Goal: Task Accomplishment & Management: Manage account settings

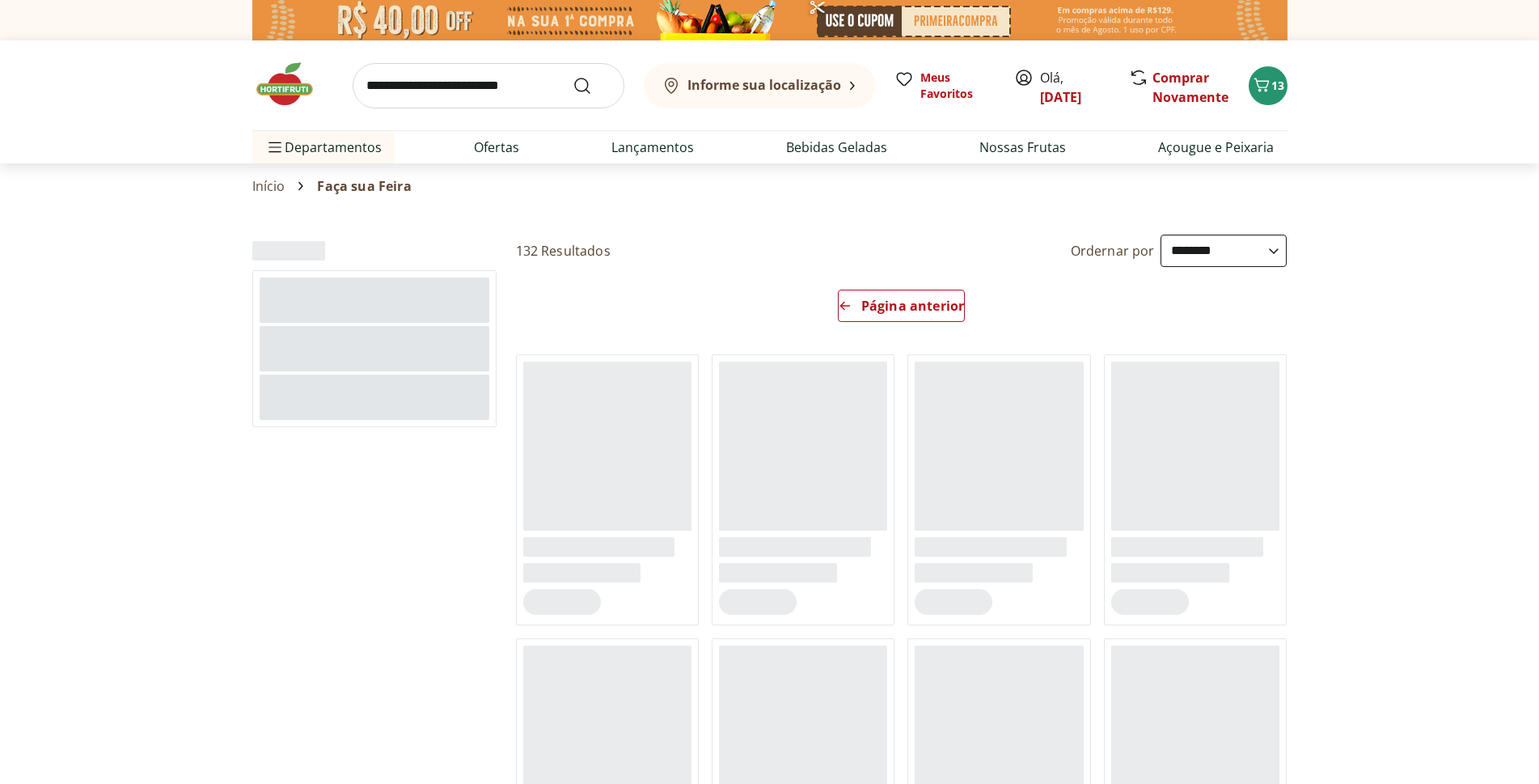
select select "**********"
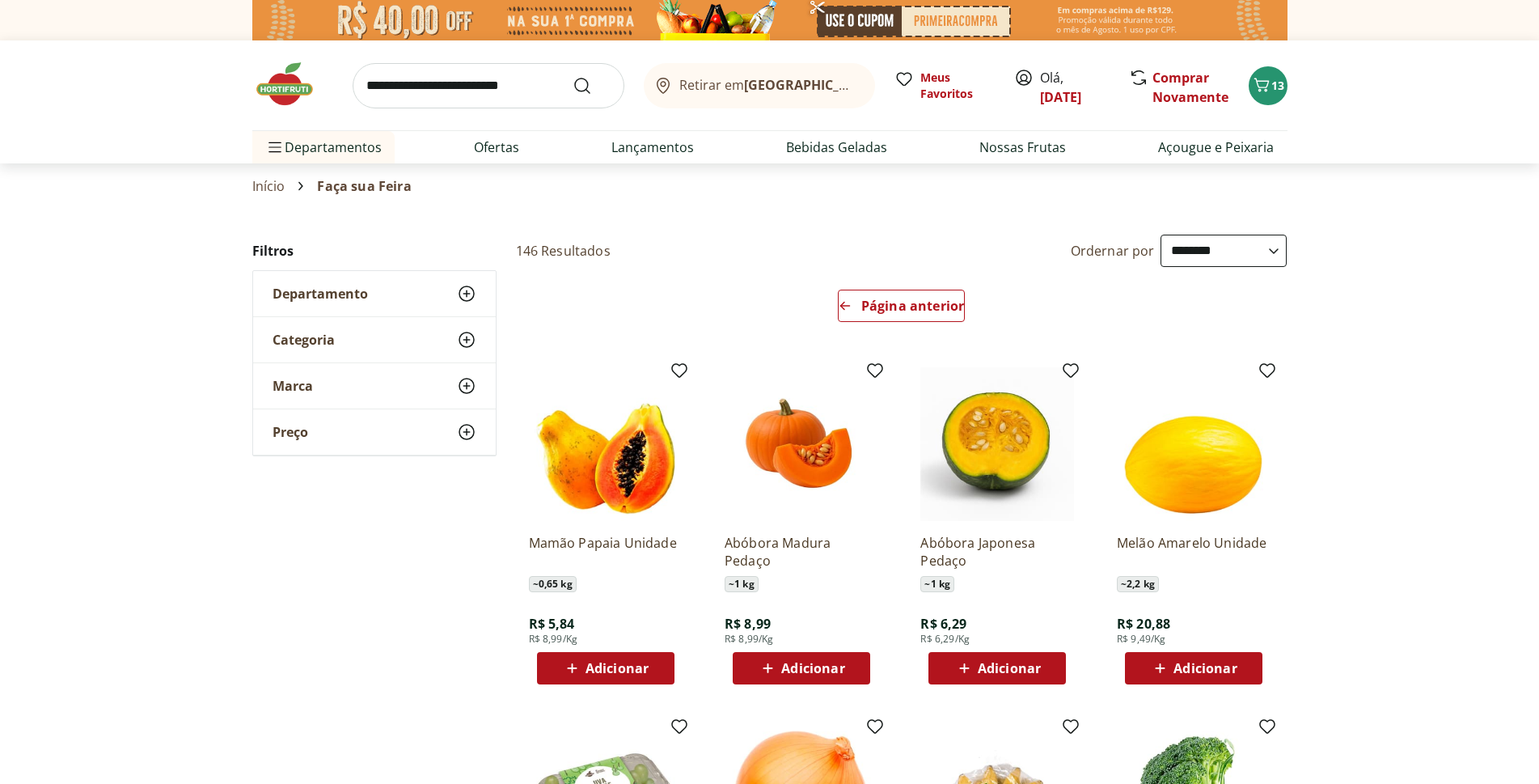
click at [289, 86] on img at bounding box center [293, 84] width 81 height 49
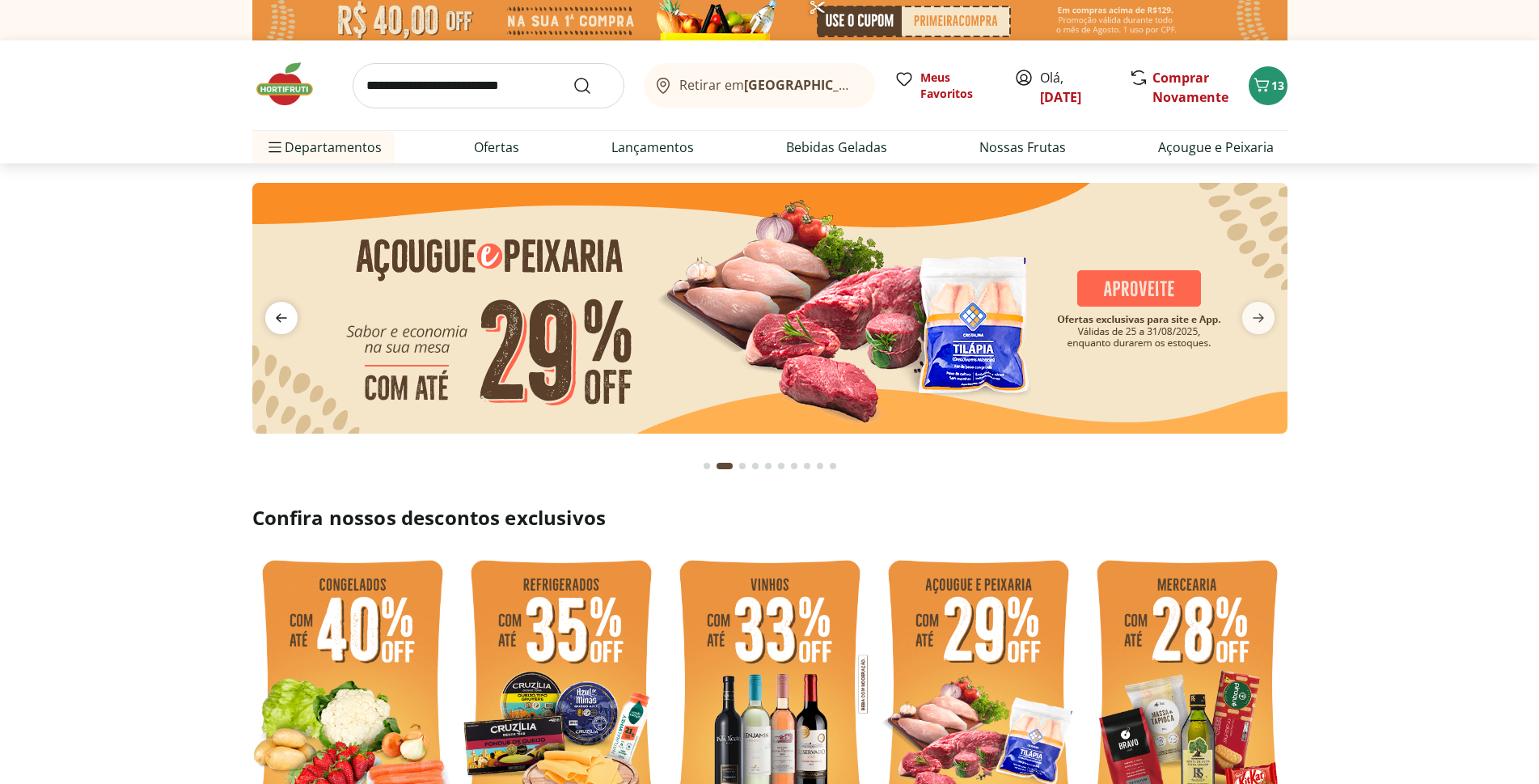
click at [290, 317] on icon "previous" at bounding box center [281, 317] width 19 height 19
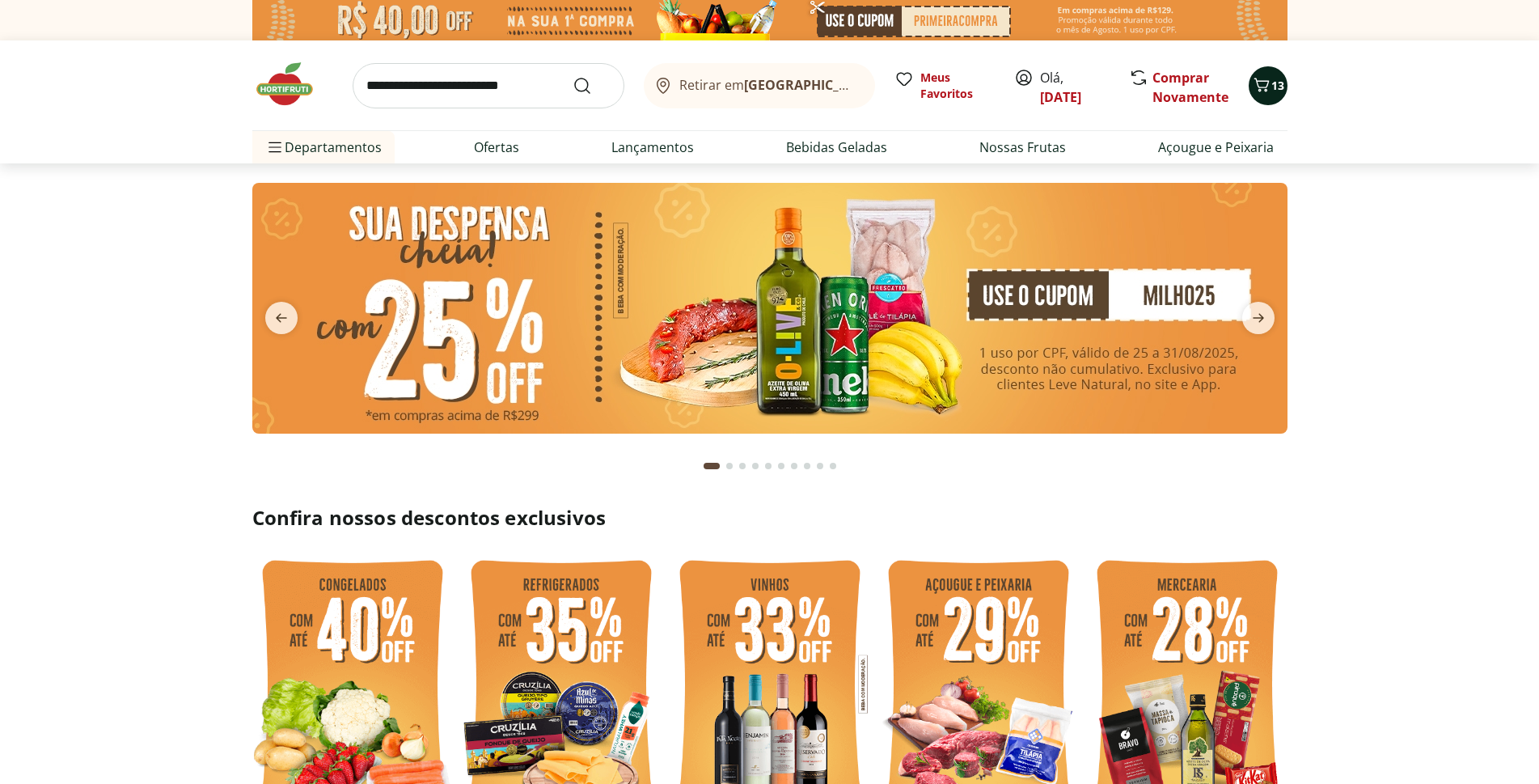
click at [1276, 92] on span "13" at bounding box center [1278, 85] width 13 height 16
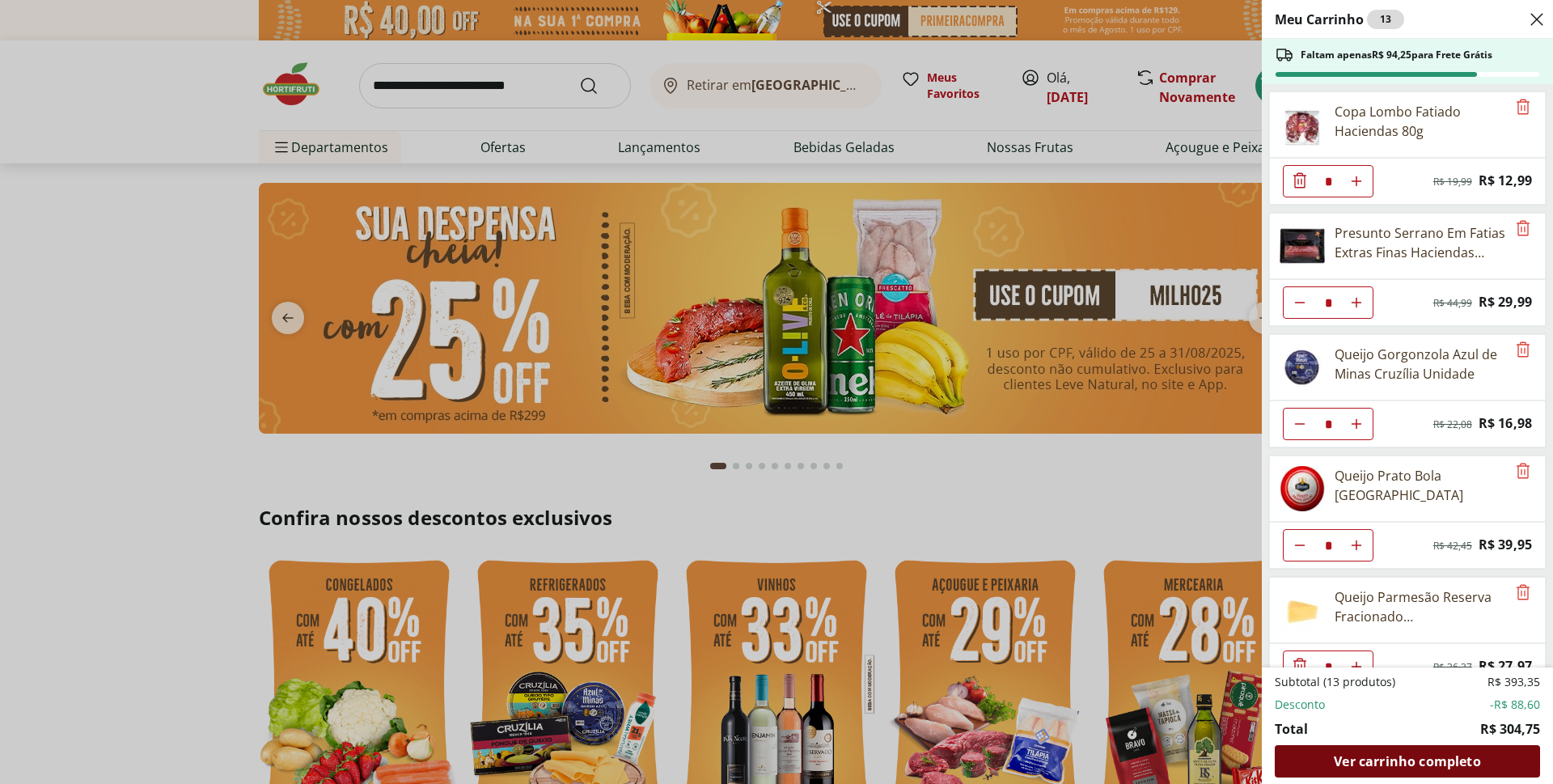
click at [1402, 758] on span "Ver carrinho completo" at bounding box center [1407, 761] width 146 height 13
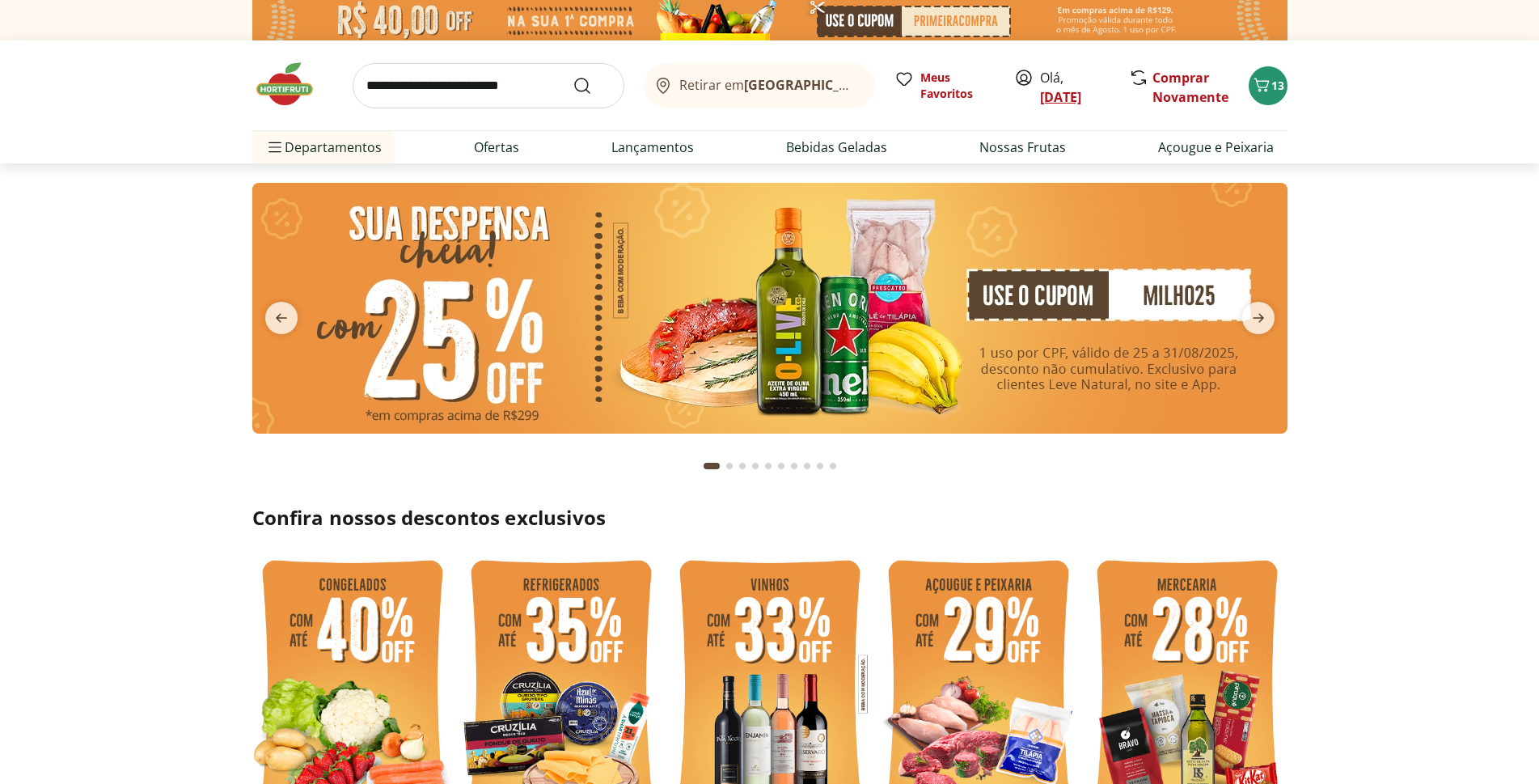
click at [1051, 98] on link "[DATE]" at bounding box center [1060, 97] width 41 height 17
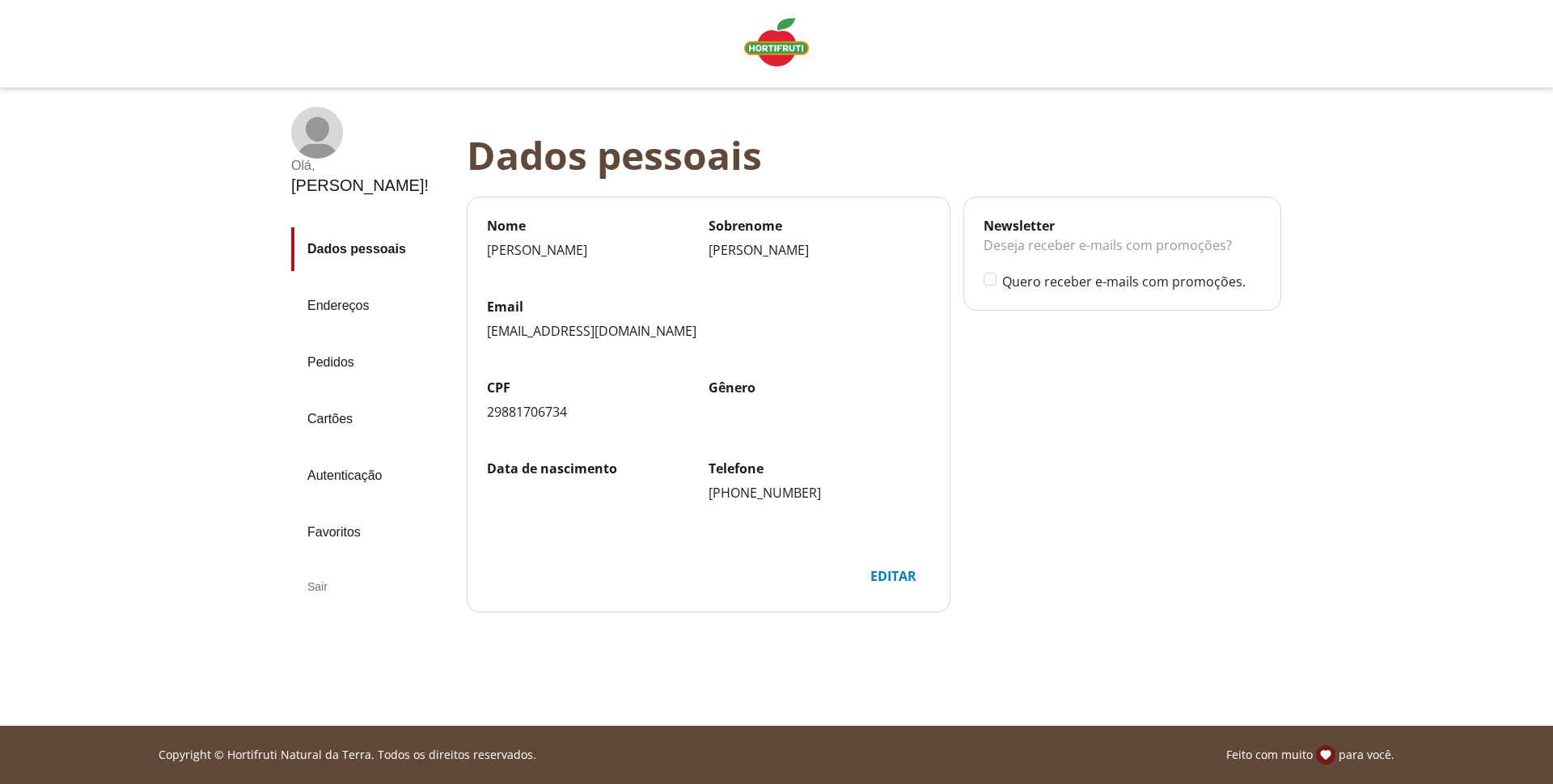
click at [312, 567] on div "Sair" at bounding box center [372, 586] width 163 height 39
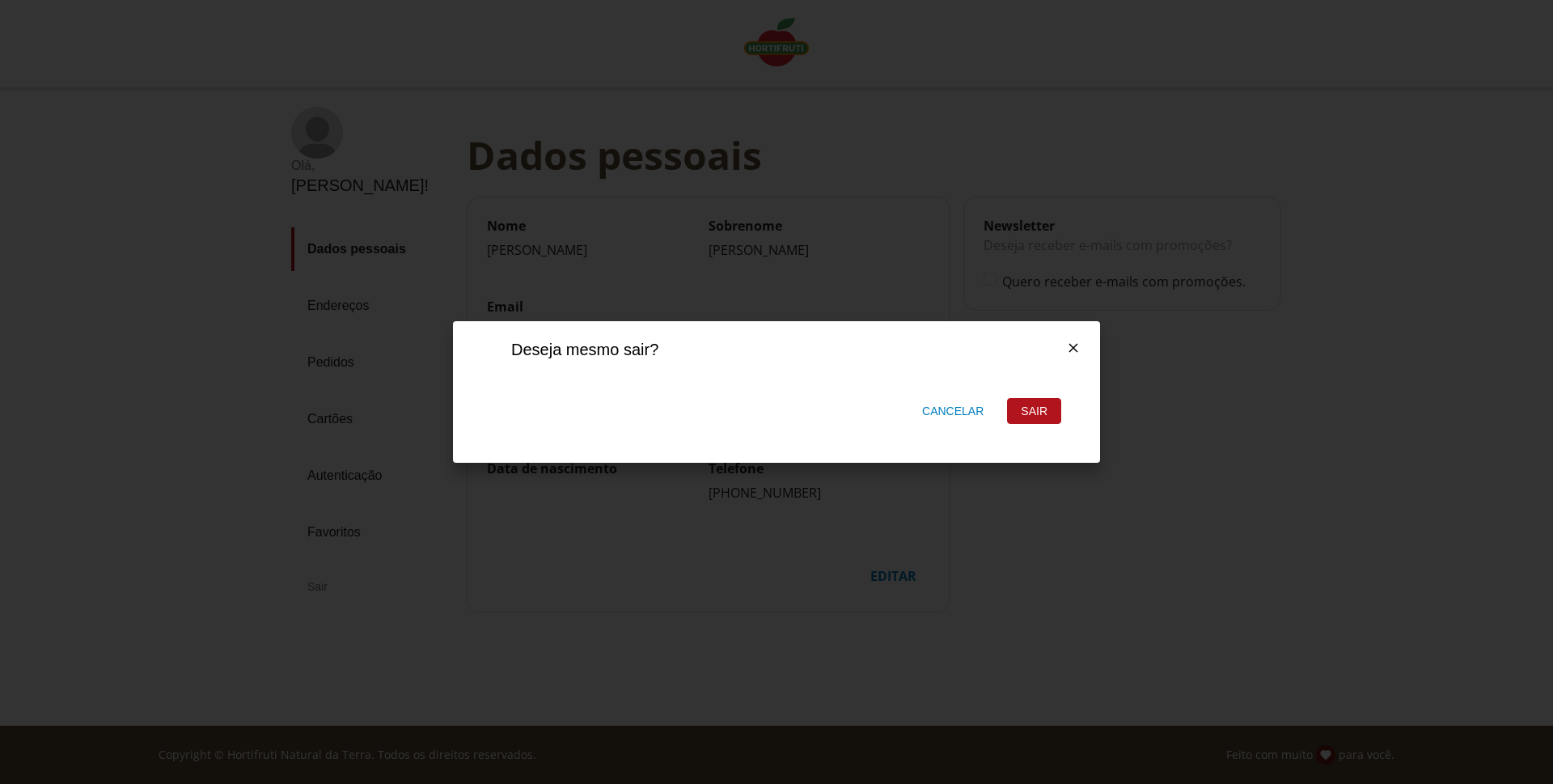
click at [1050, 411] on div "Sair" at bounding box center [1034, 410] width 52 height 24
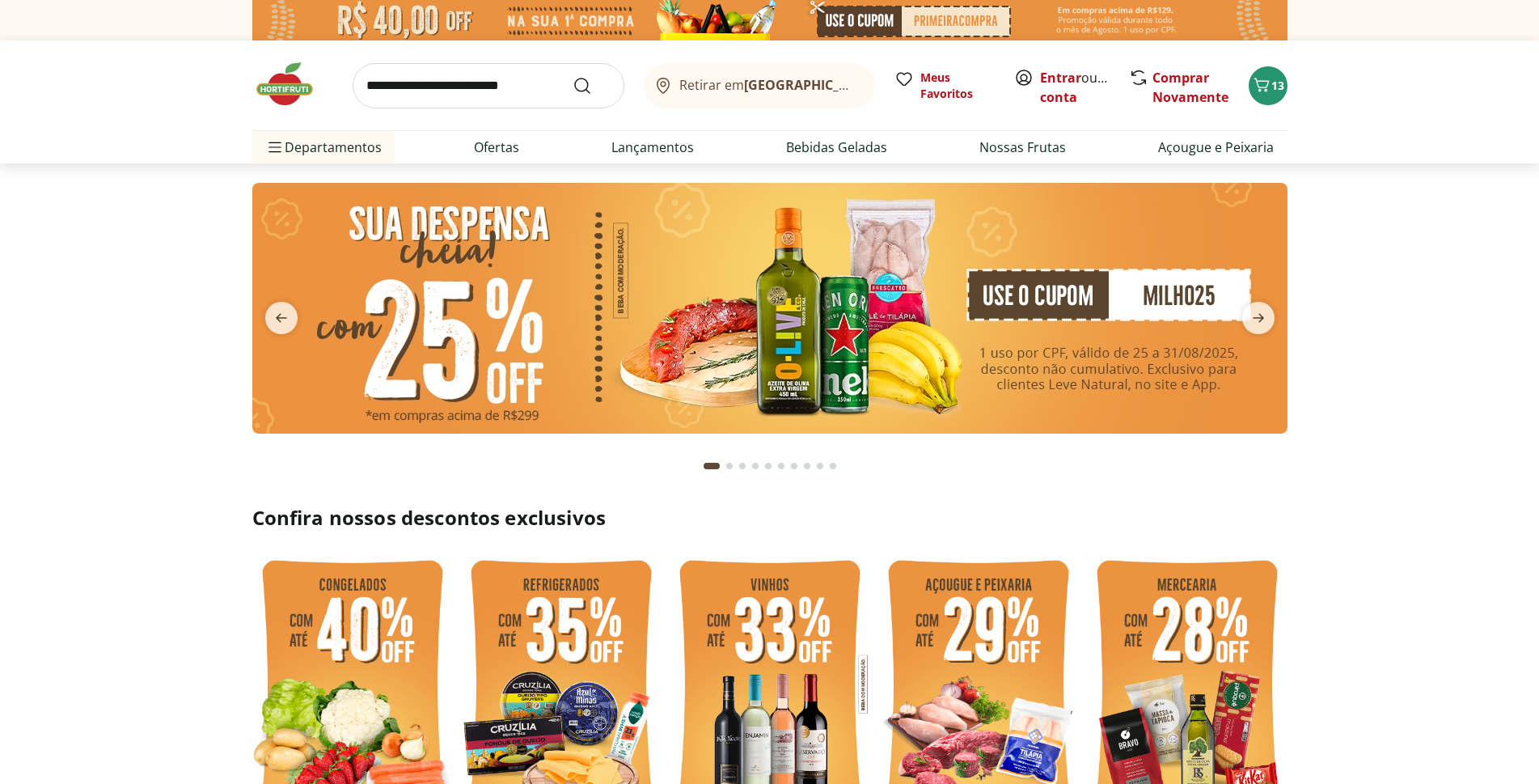
click at [610, 337] on img at bounding box center [770, 308] width 1036 height 250
click at [840, 318] on img at bounding box center [770, 308] width 1036 height 250
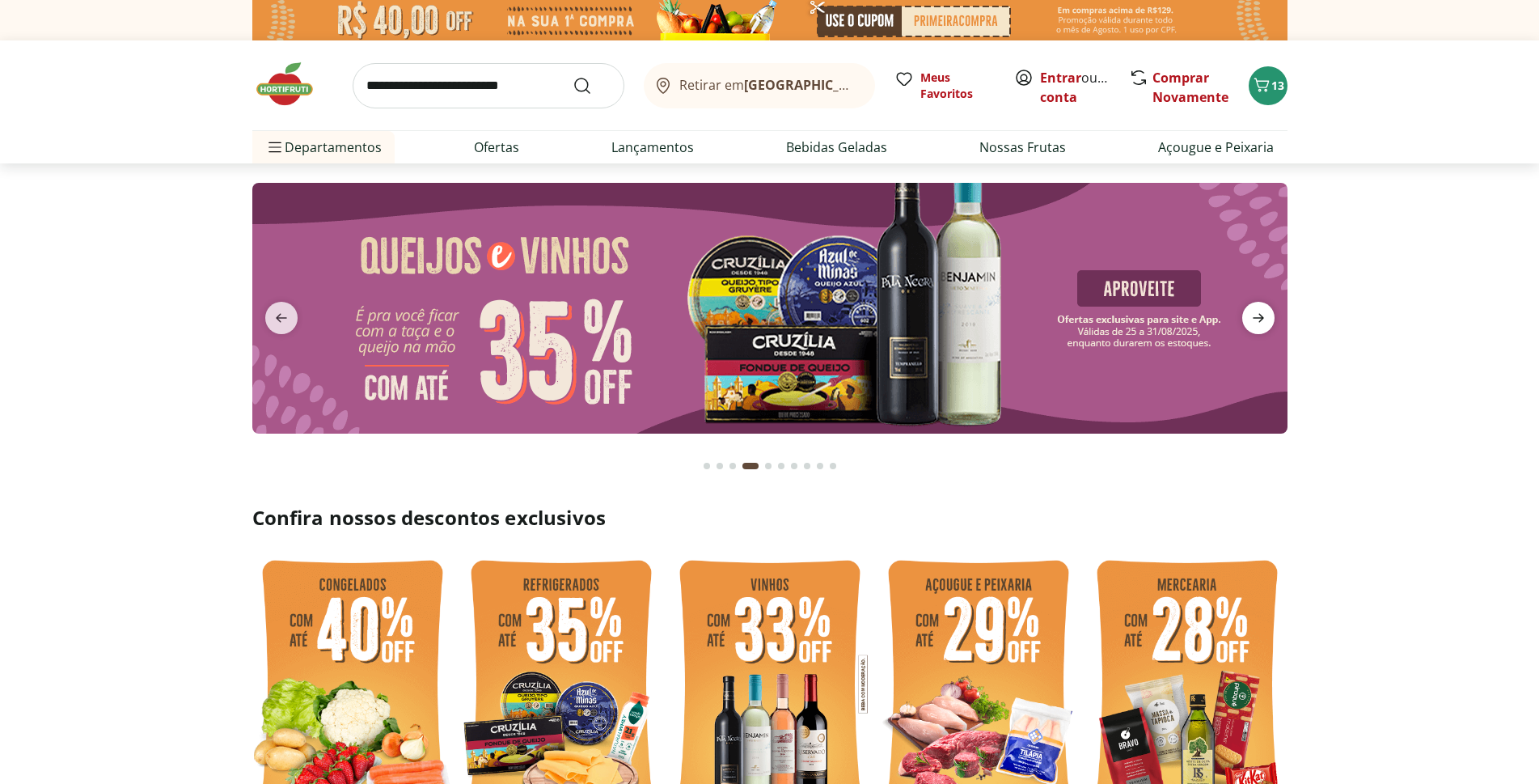
click at [1265, 313] on icon "next" at bounding box center [1258, 317] width 19 height 19
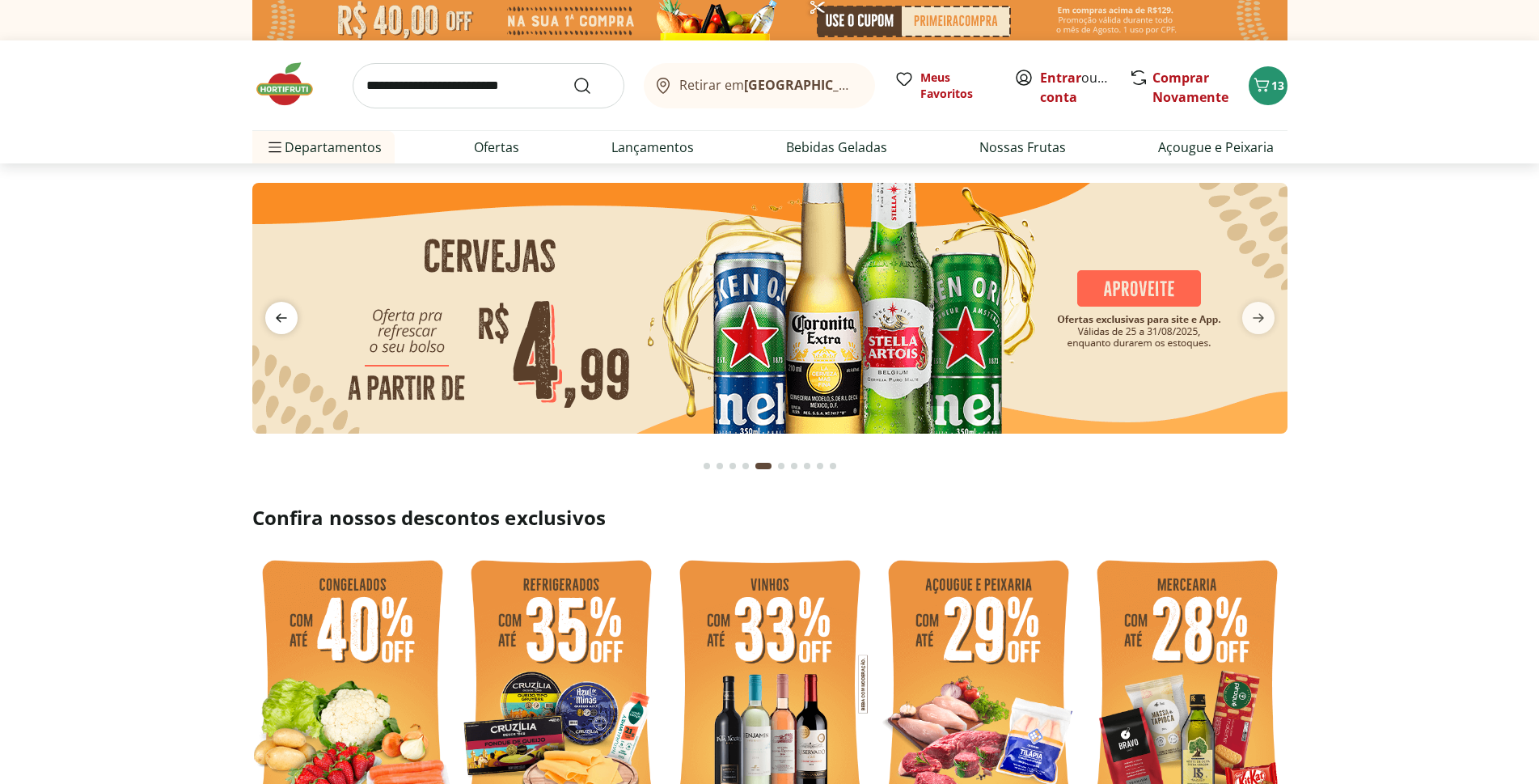
click at [275, 317] on icon "previous" at bounding box center [281, 317] width 19 height 19
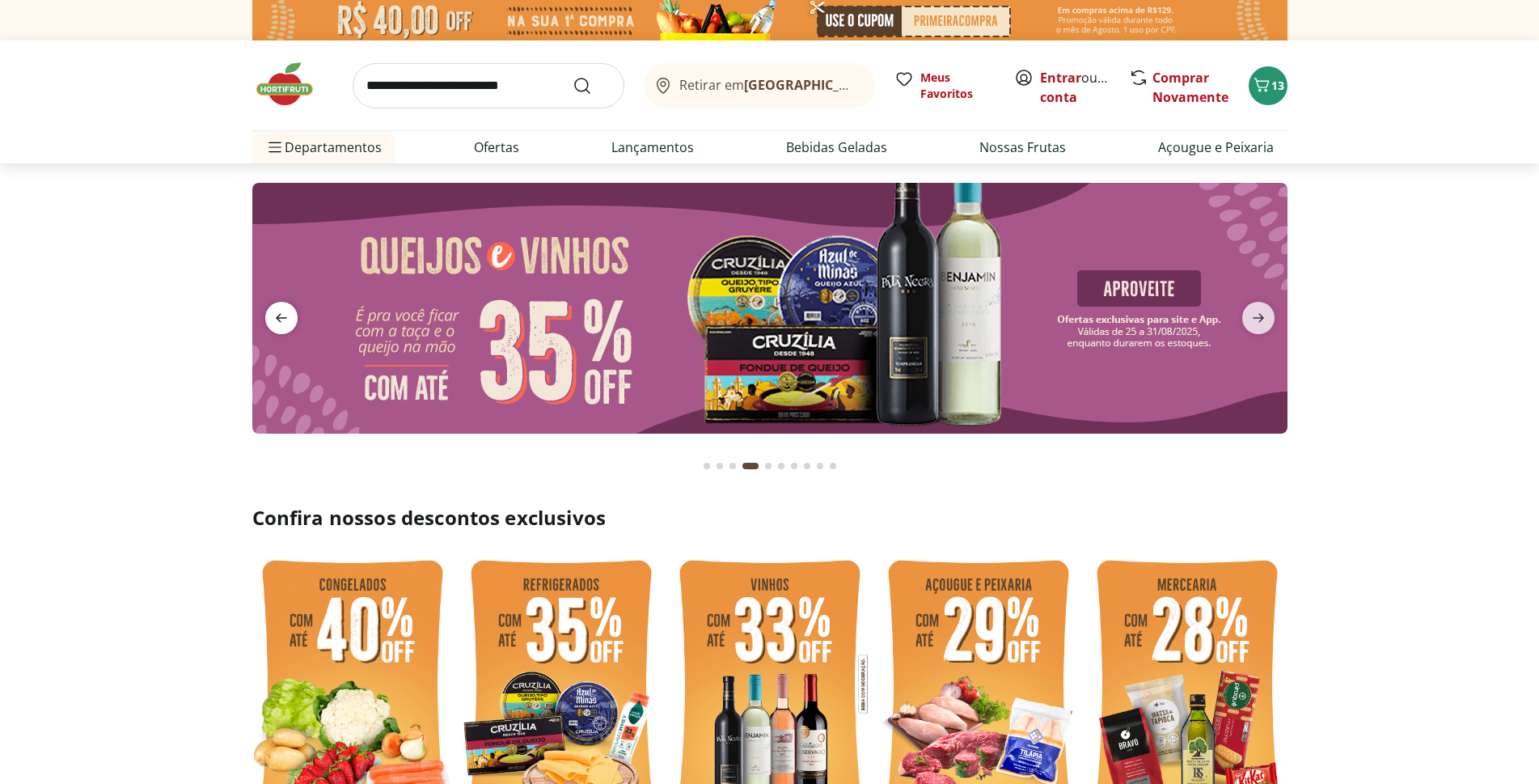
click at [276, 315] on icon "previous" at bounding box center [281, 317] width 19 height 19
